Goal: Feedback & Contribution: Leave review/rating

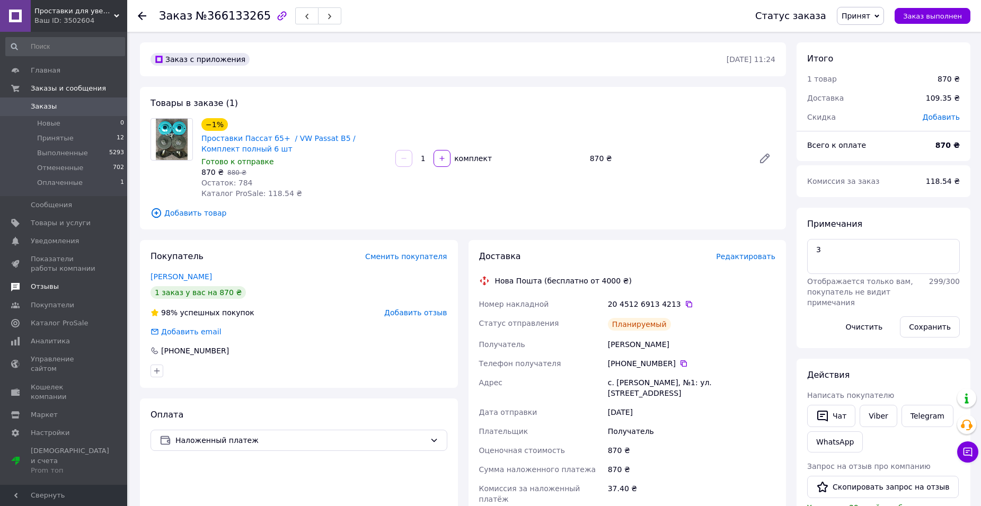
click at [46, 287] on span "Отзывы" at bounding box center [45, 287] width 28 height 10
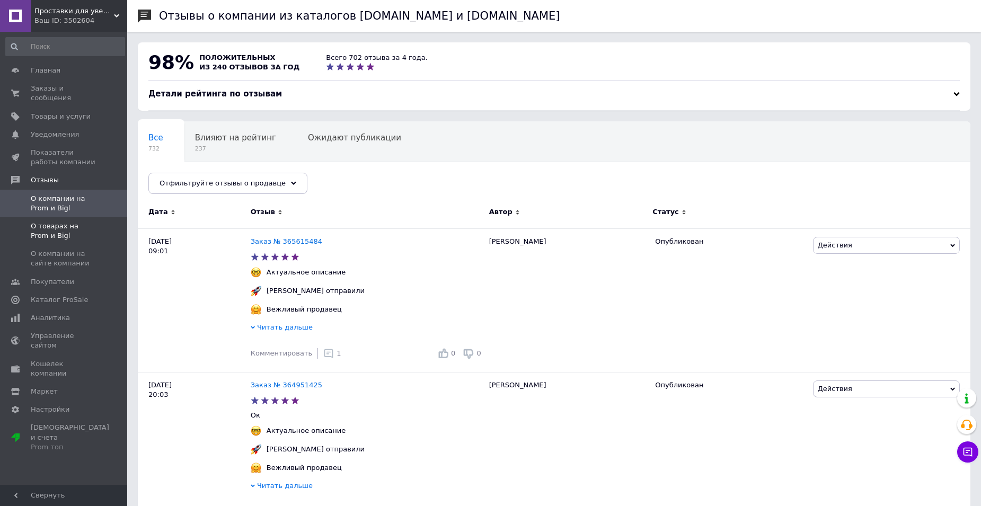
click at [63, 222] on span "О товарах на Prom и Bigl" at bounding box center [64, 231] width 67 height 19
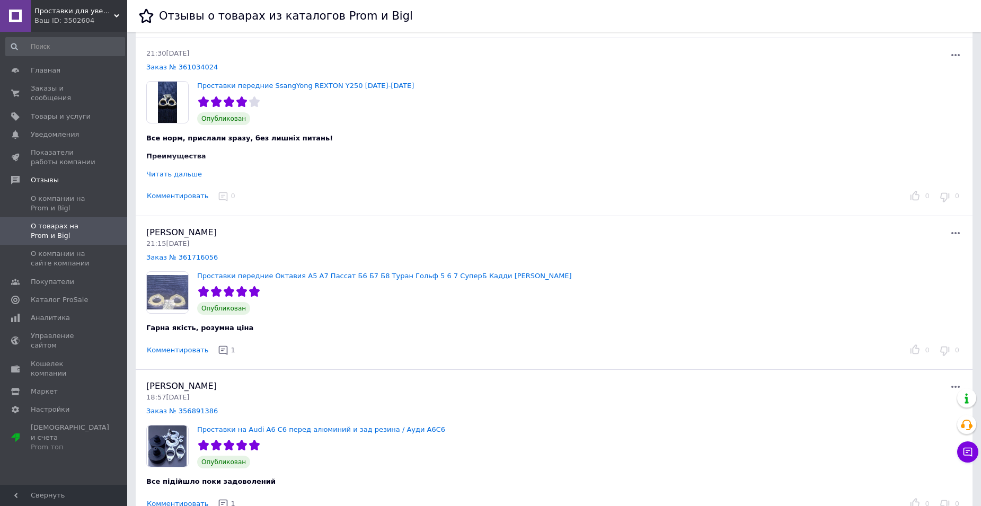
scroll to position [1909, 0]
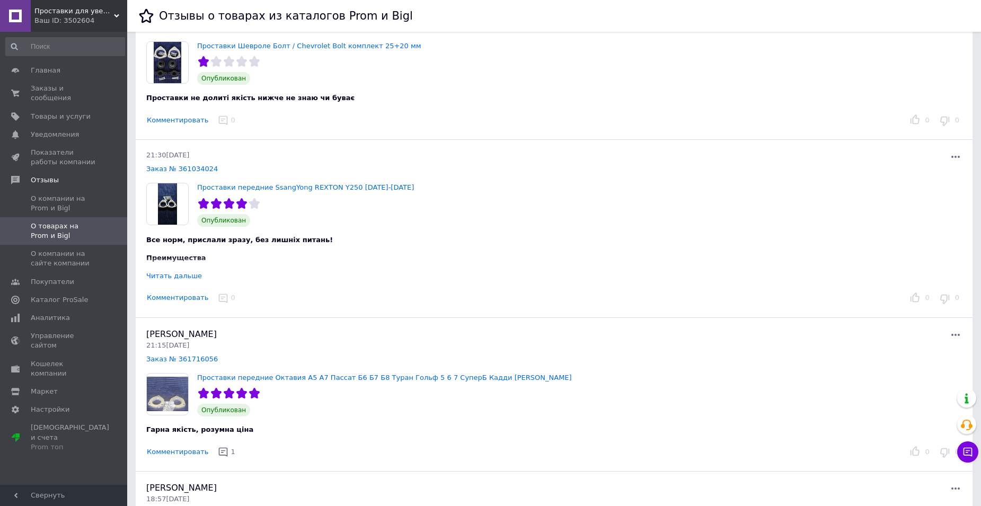
click at [168, 299] on button "Комментировать" at bounding box center [177, 298] width 63 height 11
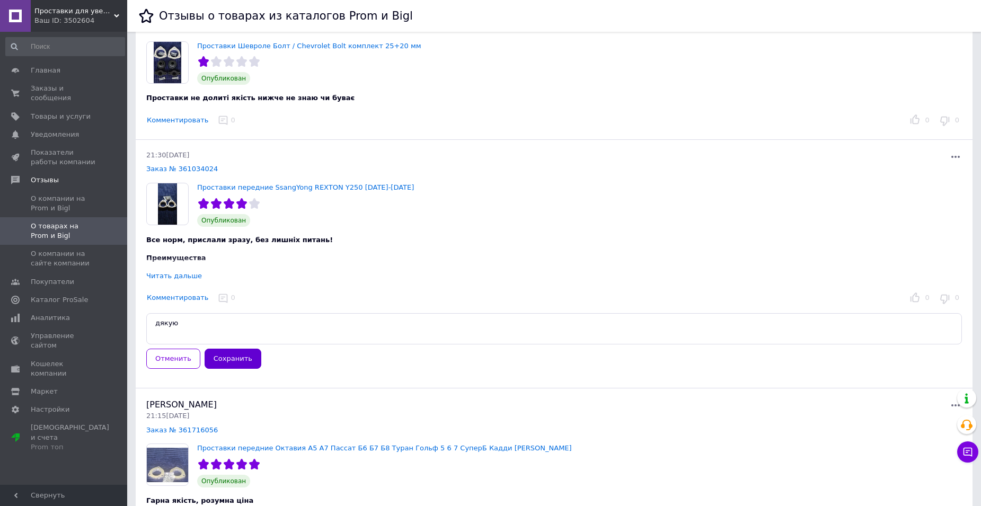
type textarea "дякую"
click at [227, 357] on button "Сохранить" at bounding box center [233, 359] width 57 height 21
